Goal: Task Accomplishment & Management: Use online tool/utility

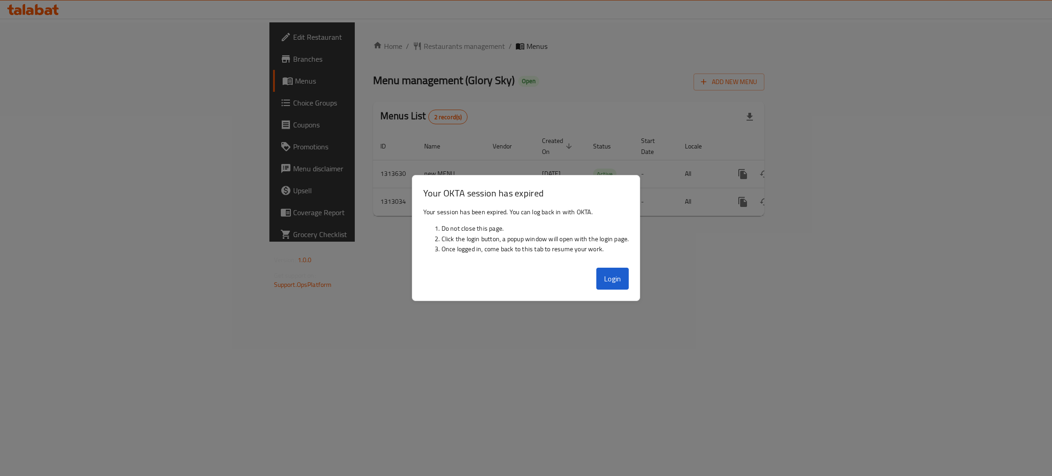
click at [604, 283] on button "Login" at bounding box center [612, 279] width 33 height 22
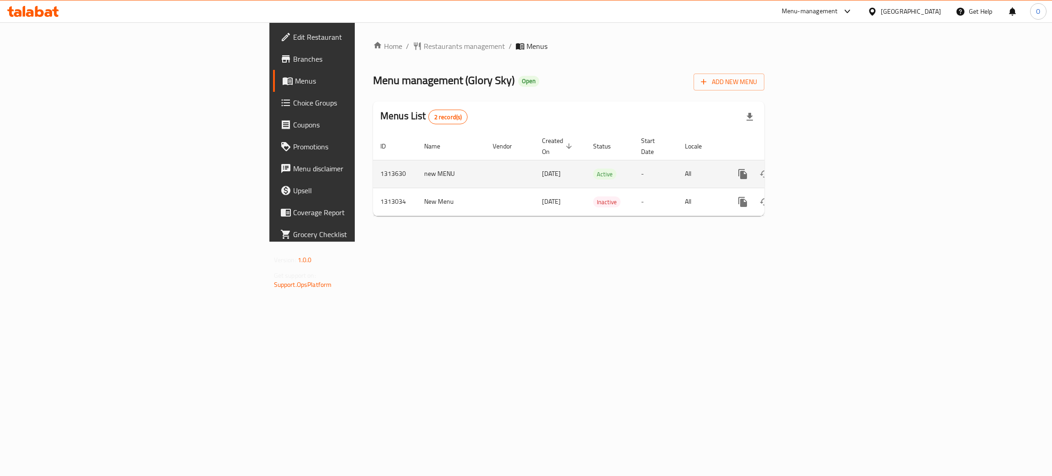
click at [814, 168] on icon "enhanced table" at bounding box center [808, 173] width 11 height 11
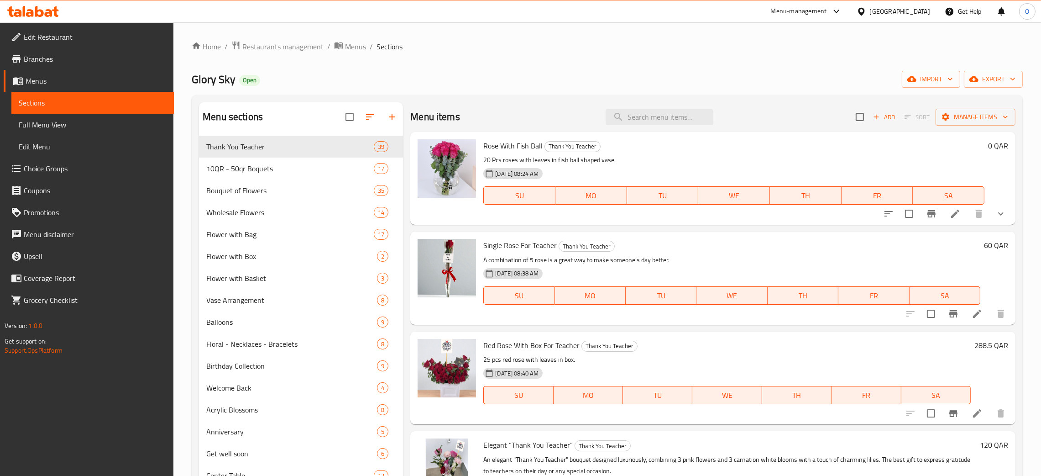
click at [914, 7] on div "Qatar" at bounding box center [900, 11] width 60 height 10
type input "b"
click at [810, 73] on div "[GEOGRAPHIC_DATA]" at bounding box center [831, 73] width 60 height 10
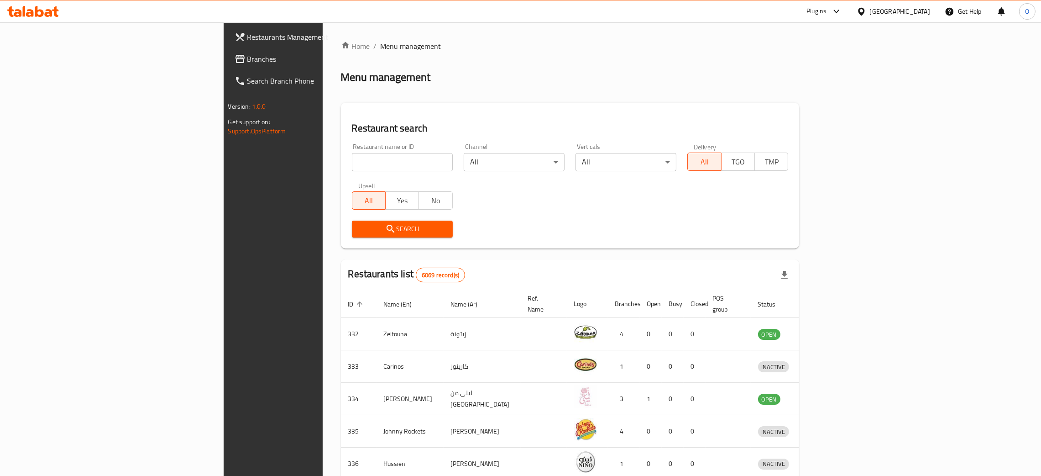
click at [346, 171] on div "Restaurant name or ID Restaurant name or ID" at bounding box center [402, 157] width 112 height 39
click at [352, 166] on input "search" at bounding box center [402, 162] width 101 height 18
paste input "[GEOGRAPHIC_DATA]"
type input "[GEOGRAPHIC_DATA]"
click button "Search" at bounding box center [402, 228] width 101 height 17
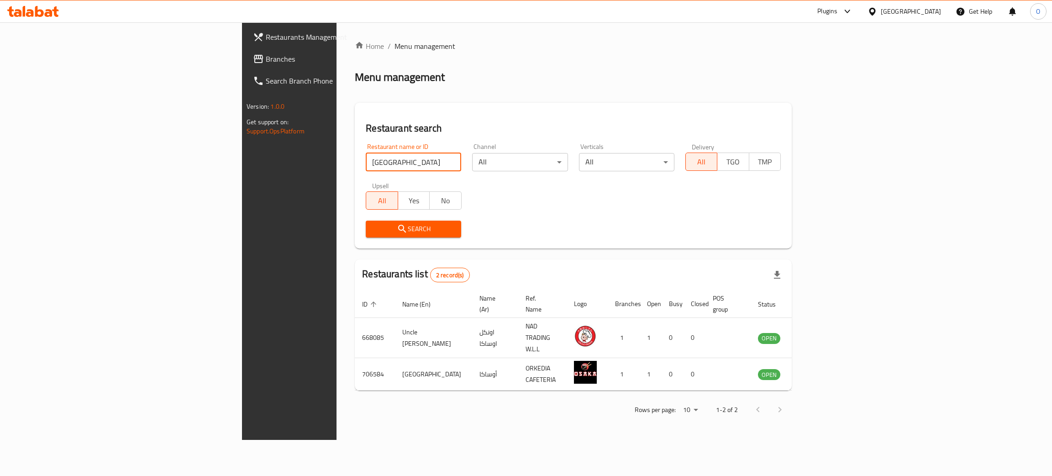
click at [266, 59] on span "Branches" at bounding box center [338, 58] width 145 height 11
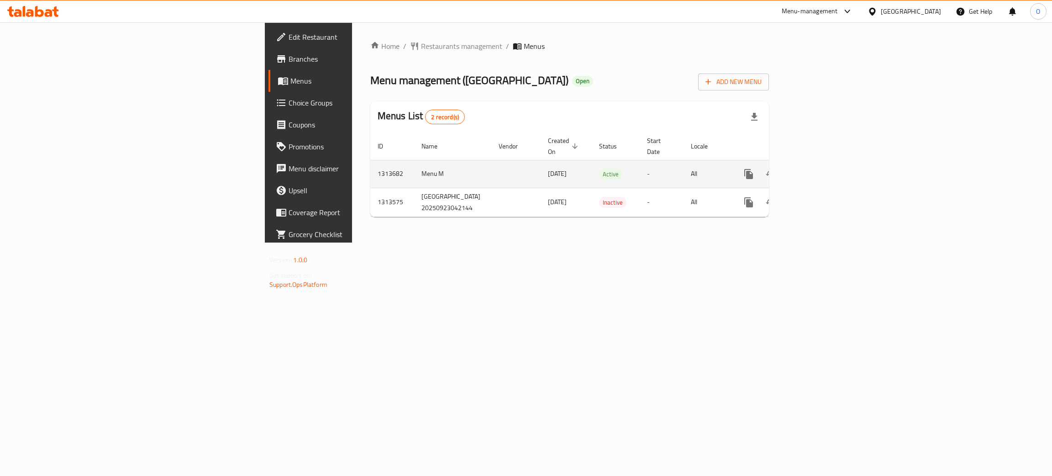
click at [820, 168] on icon "enhanced table" at bounding box center [814, 173] width 11 height 11
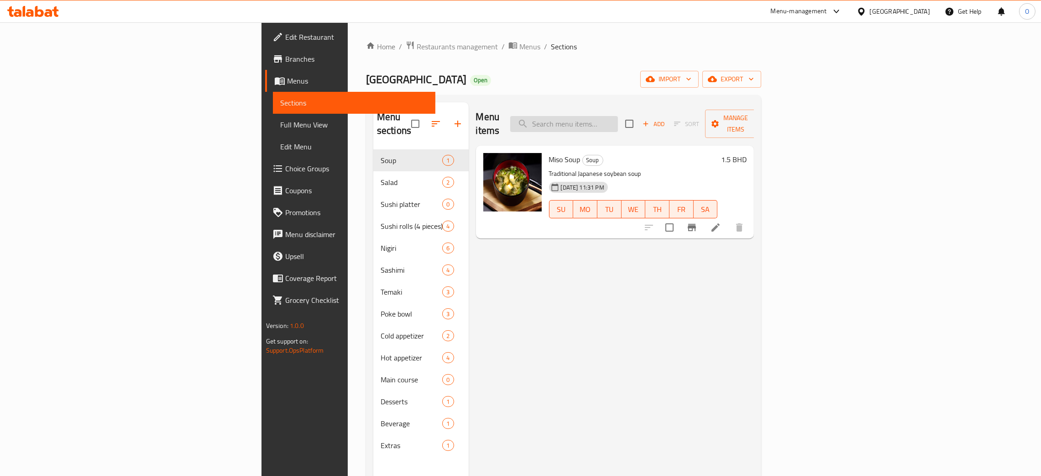
click at [618, 116] on input "search" at bounding box center [564, 124] width 108 height 16
paste input "Spicy Salmon Temaki"
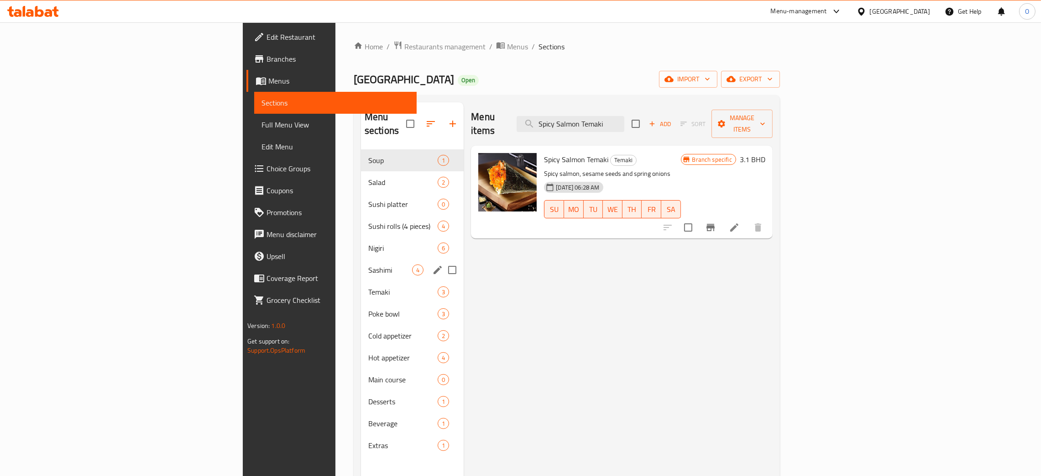
type input "Spicy Salmon Temaki"
